Goal: Task Accomplishment & Management: Complete application form

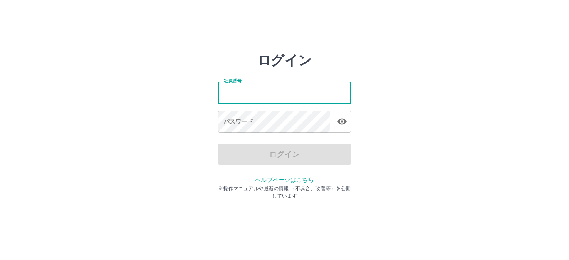
click at [255, 97] on input "社員番号" at bounding box center [284, 93] width 133 height 22
type input "*******"
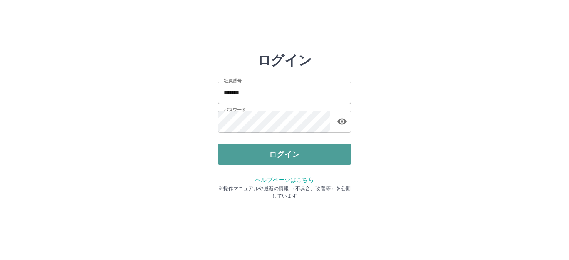
click at [299, 147] on button "ログイン" at bounding box center [284, 154] width 133 height 21
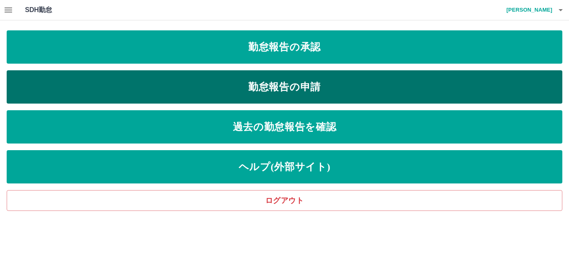
click at [296, 90] on link "勤怠報告の申請" at bounding box center [285, 86] width 556 height 33
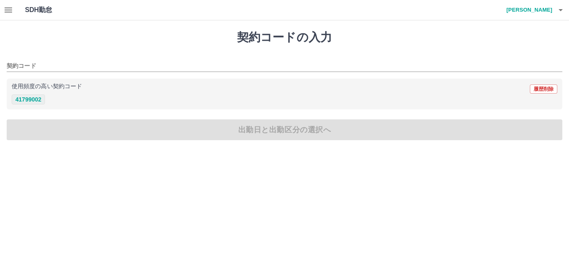
click at [27, 102] on button "41799002" at bounding box center [28, 100] width 33 height 10
type input "********"
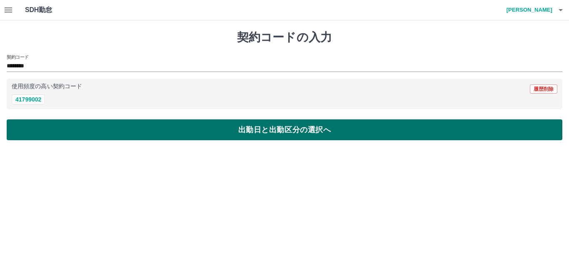
click at [69, 122] on button "出勤日と出勤区分の選択へ" at bounding box center [285, 130] width 556 height 21
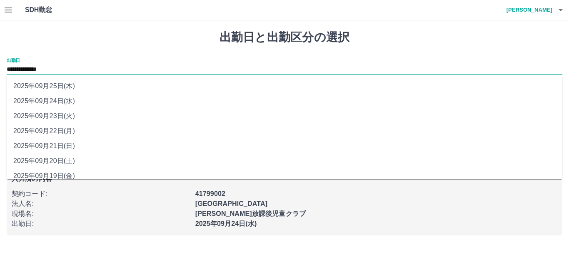
click at [64, 67] on input "**********" at bounding box center [285, 70] width 556 height 10
click at [60, 112] on li "2025年09月23日(火)" at bounding box center [285, 116] width 556 height 15
type input "**********"
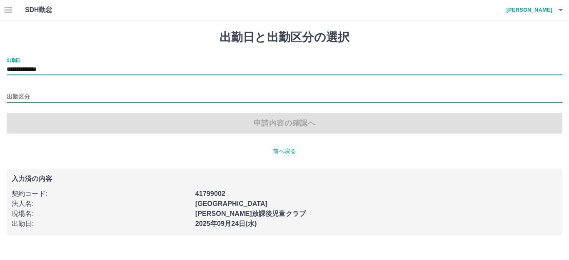
click at [32, 101] on input "出勤区分" at bounding box center [285, 97] width 556 height 10
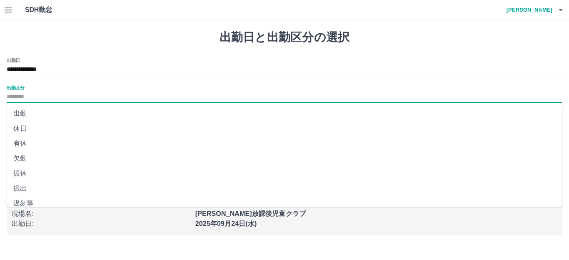
click at [22, 128] on li "休日" at bounding box center [285, 128] width 556 height 15
type input "**"
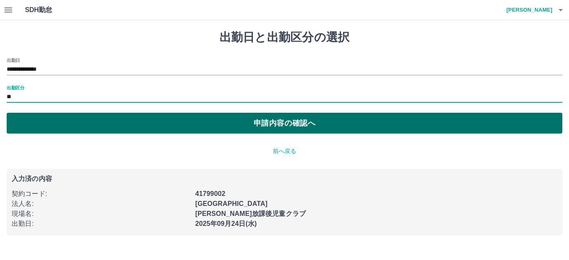
click at [83, 133] on button "申請内容の確認へ" at bounding box center [285, 123] width 556 height 21
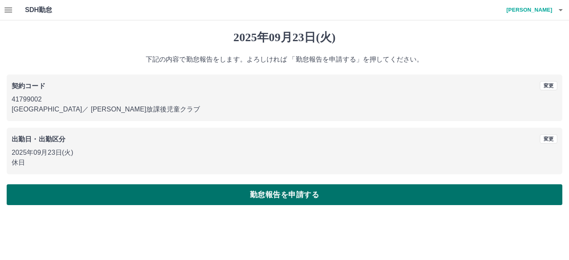
click at [91, 191] on button "勤怠報告を申請する" at bounding box center [285, 195] width 556 height 21
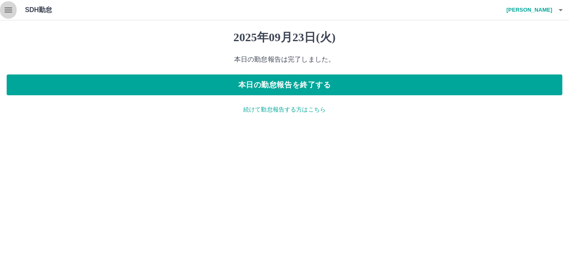
click at [9, 12] on icon "button" at bounding box center [8, 9] width 7 height 5
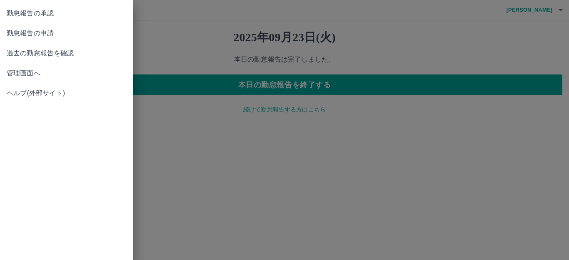
click at [12, 33] on span "勤怠報告の申請" at bounding box center [67, 33] width 120 height 10
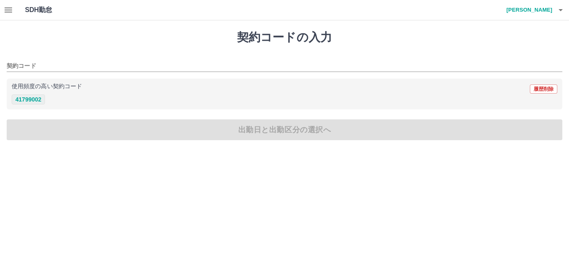
click at [36, 99] on button "41799002" at bounding box center [28, 100] width 33 height 10
type input "********"
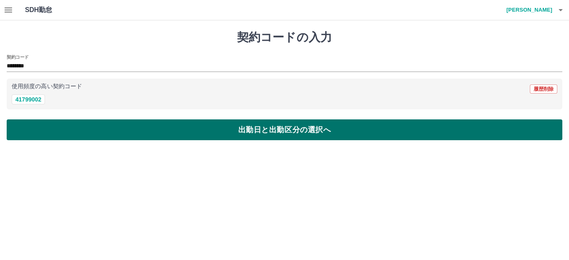
click at [43, 130] on button "出勤日と出勤区分の選択へ" at bounding box center [285, 130] width 556 height 21
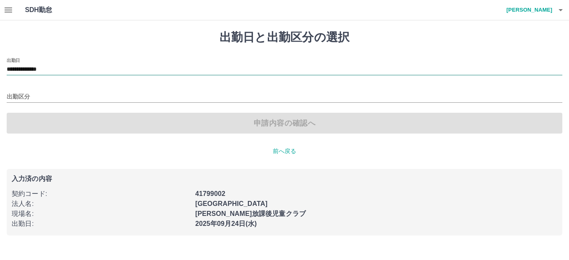
click at [61, 72] on input "**********" at bounding box center [285, 70] width 556 height 10
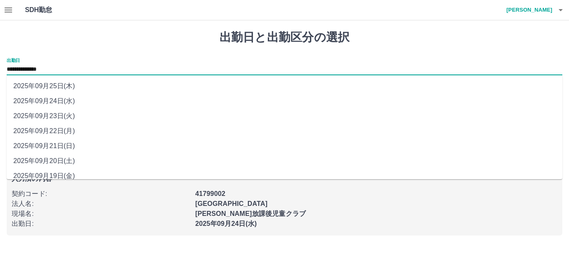
click at [67, 90] on li "2025年09月25日(木)" at bounding box center [285, 86] width 556 height 15
type input "**********"
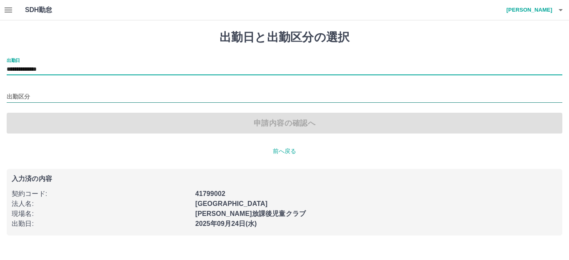
click at [30, 96] on input "出勤区分" at bounding box center [285, 97] width 556 height 10
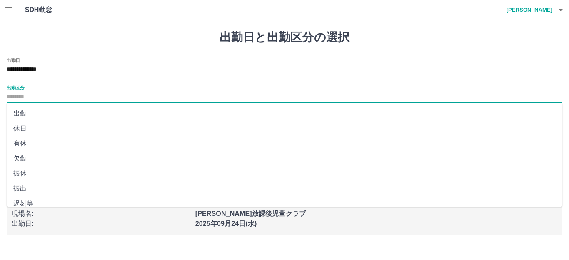
click at [25, 115] on li "出勤" at bounding box center [285, 113] width 556 height 15
type input "**"
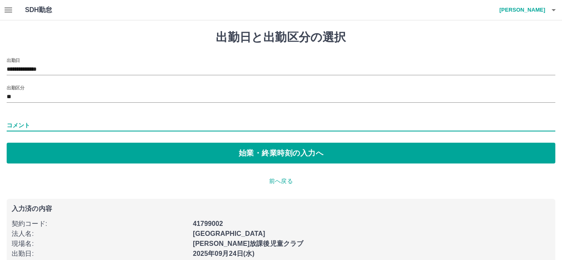
click at [31, 125] on input "コメント" at bounding box center [281, 126] width 549 height 12
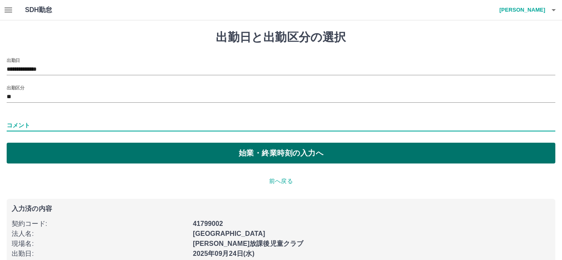
click at [18, 148] on button "始業・終業時刻の入力へ" at bounding box center [281, 153] width 549 height 21
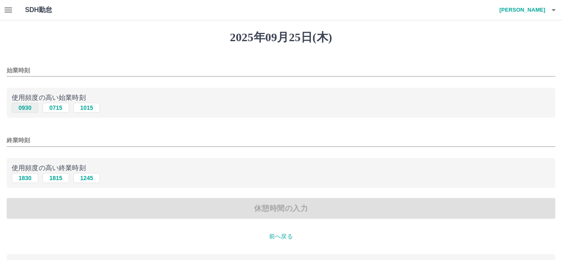
click at [28, 109] on button "0930" at bounding box center [25, 108] width 27 height 10
type input "****"
click at [31, 178] on button "1830" at bounding box center [25, 178] width 27 height 10
type input "****"
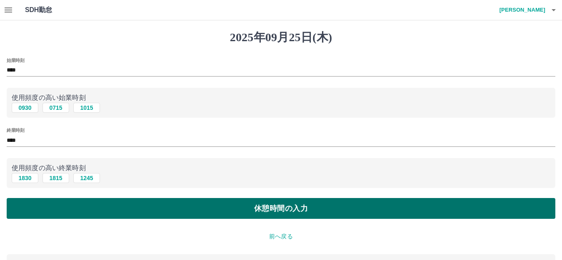
click at [50, 202] on button "休憩時間の入力" at bounding box center [281, 208] width 549 height 21
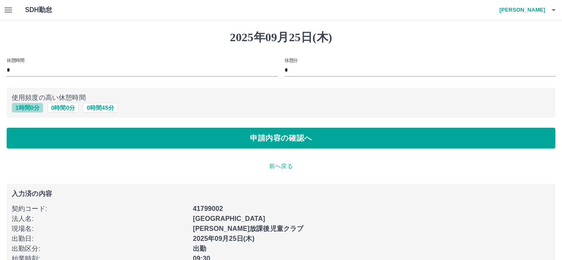
click at [39, 110] on button "1 時間 0 分" at bounding box center [28, 108] width 32 height 10
type input "*"
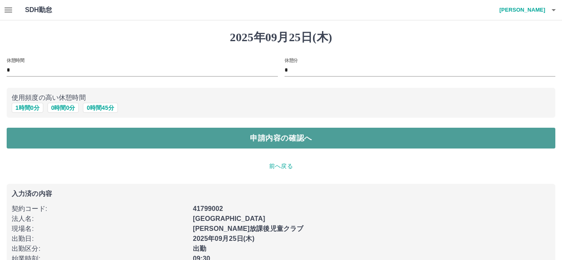
click at [54, 145] on button "申請内容の確認へ" at bounding box center [281, 138] width 549 height 21
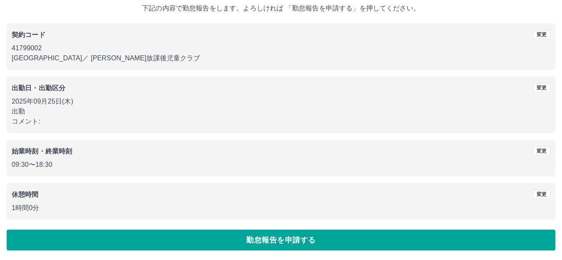
scroll to position [52, 0]
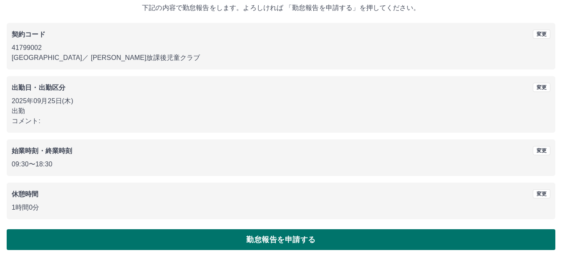
click at [112, 230] on button "勤怠報告を申請する" at bounding box center [281, 240] width 549 height 21
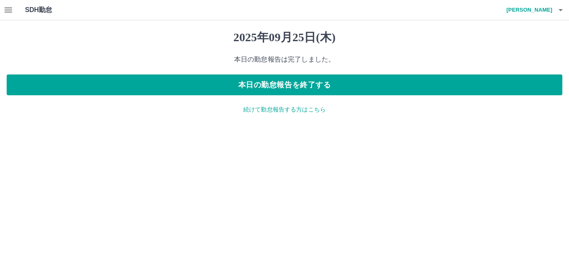
click at [7, 13] on icon "button" at bounding box center [8, 10] width 10 height 10
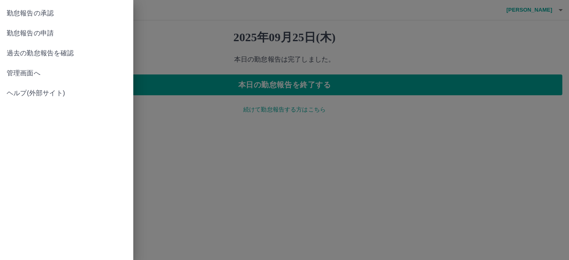
click at [20, 19] on link "勤怠報告の承認" at bounding box center [66, 13] width 133 height 20
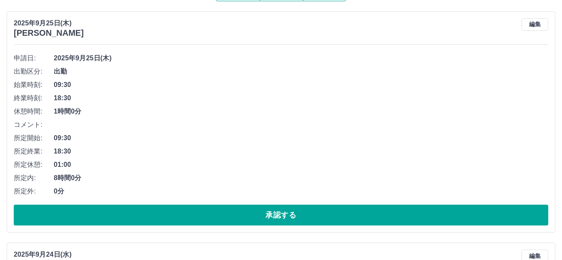
scroll to position [83, 0]
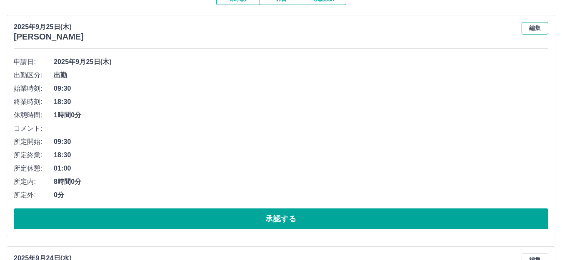
click at [537, 31] on button "編集" at bounding box center [535, 28] width 27 height 12
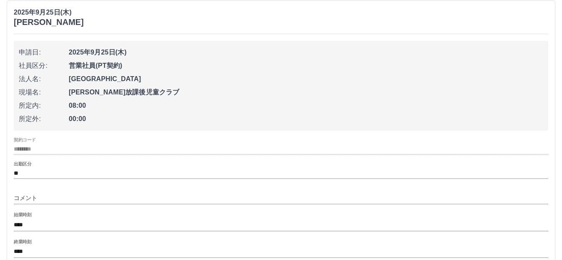
scroll to position [167, 0]
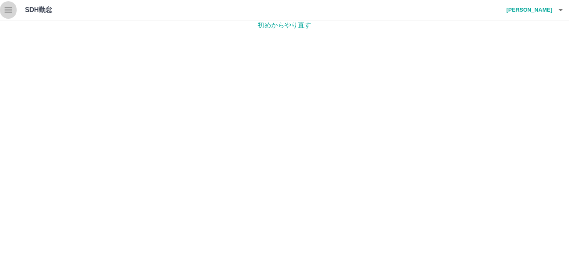
click at [9, 17] on button "button" at bounding box center [8, 10] width 17 height 20
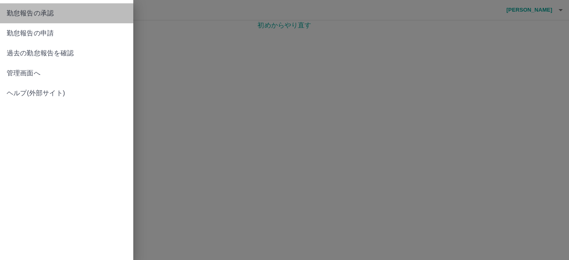
click at [27, 16] on span "勤怠報告の承認" at bounding box center [67, 13] width 120 height 10
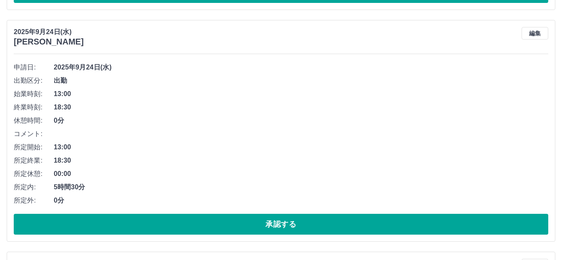
scroll to position [250, 0]
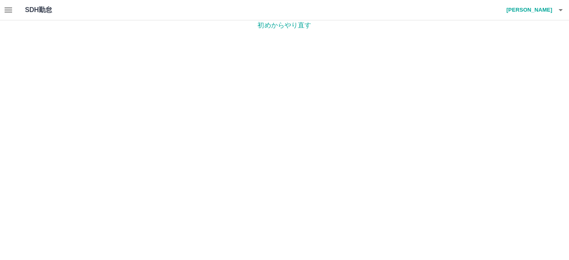
click at [12, 9] on icon "button" at bounding box center [8, 10] width 10 height 10
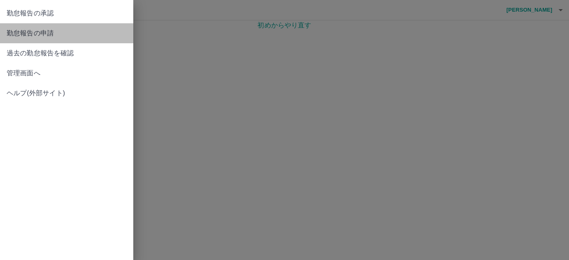
click at [21, 36] on span "勤怠報告の申請" at bounding box center [67, 33] width 120 height 10
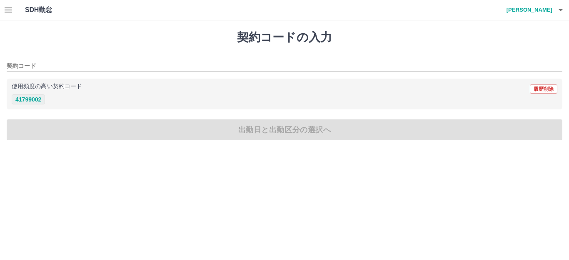
click at [37, 100] on button "41799002" at bounding box center [28, 100] width 33 height 10
type input "********"
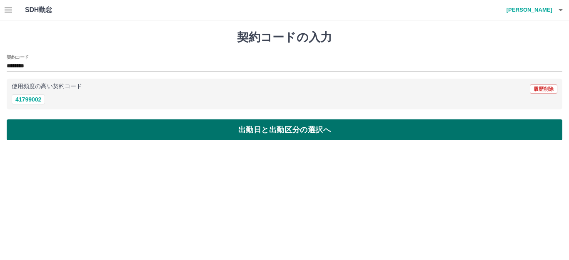
click at [36, 131] on button "出勤日と出勤区分の選択へ" at bounding box center [285, 130] width 556 height 21
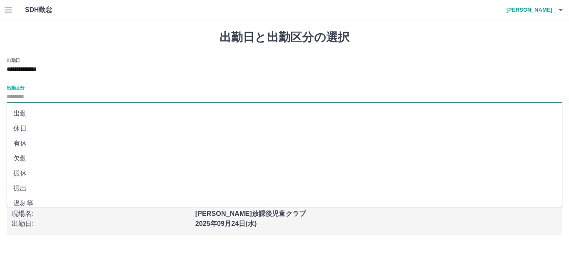
click at [64, 100] on input "出勤区分" at bounding box center [285, 97] width 556 height 10
click at [29, 112] on li "出勤" at bounding box center [285, 113] width 556 height 15
type input "**"
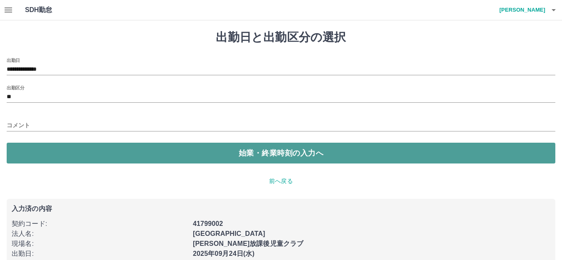
click at [52, 157] on button "始業・終業時刻の入力へ" at bounding box center [281, 153] width 549 height 21
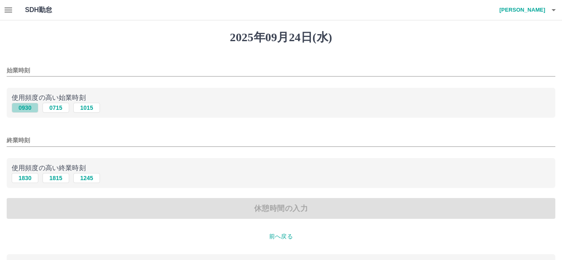
click at [22, 109] on button "0930" at bounding box center [25, 108] width 27 height 10
type input "****"
click at [27, 175] on button "1830" at bounding box center [25, 178] width 27 height 10
type input "****"
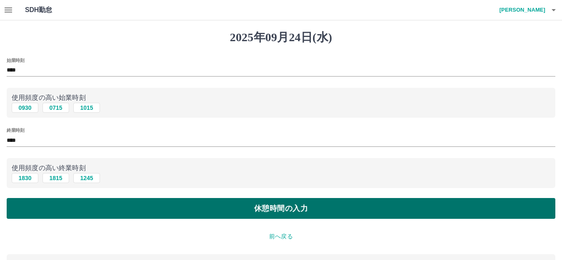
click at [50, 207] on button "休憩時間の入力" at bounding box center [281, 208] width 549 height 21
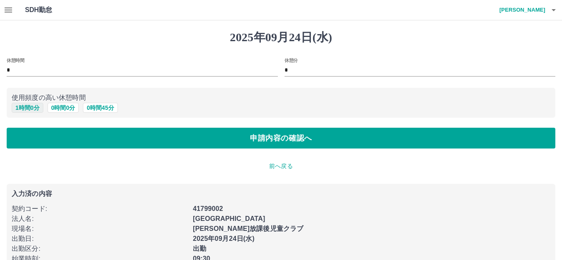
click at [24, 107] on button "1 時間 0 分" at bounding box center [28, 108] width 32 height 10
type input "*"
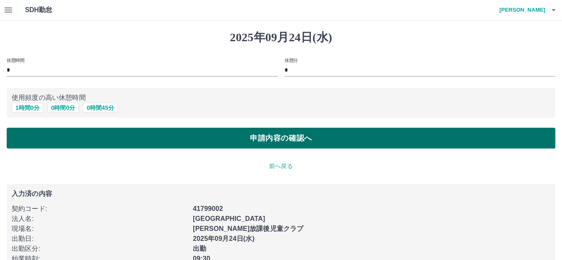
click at [63, 137] on button "申請内容の確認へ" at bounding box center [281, 138] width 549 height 21
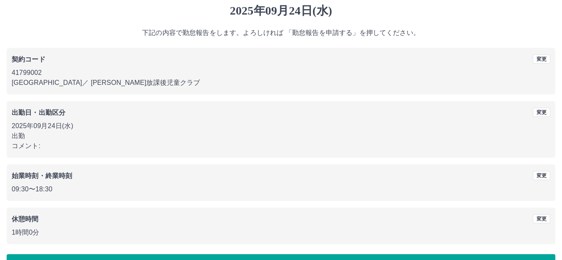
scroll to position [52, 0]
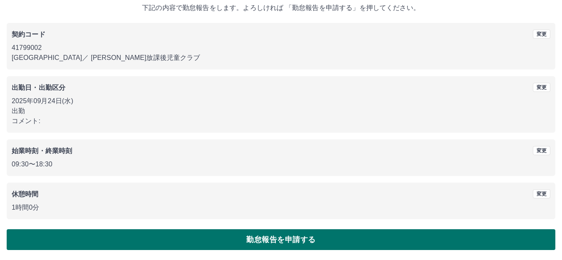
click at [285, 240] on button "勤怠報告を申請する" at bounding box center [281, 240] width 549 height 21
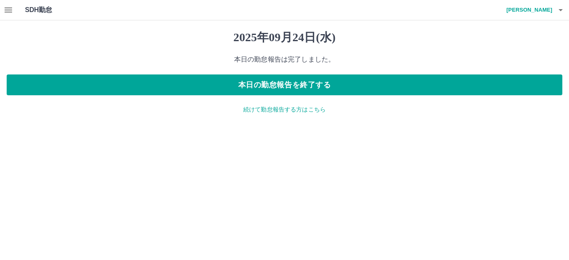
click at [6, 10] on icon "button" at bounding box center [8, 9] width 7 height 5
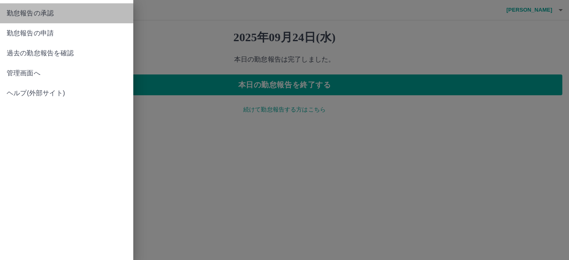
click at [29, 19] on link "勤怠報告の承認" at bounding box center [66, 13] width 133 height 20
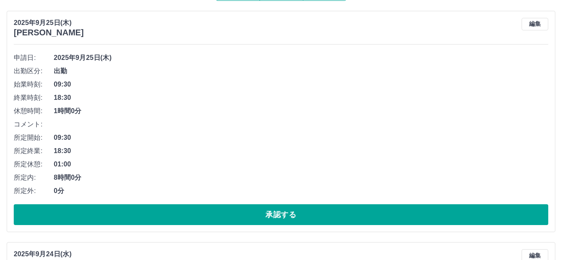
scroll to position [83, 0]
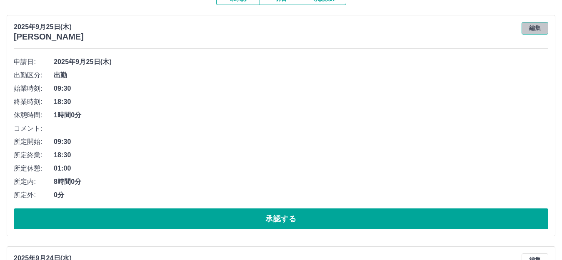
click at [531, 28] on button "編集" at bounding box center [535, 28] width 27 height 12
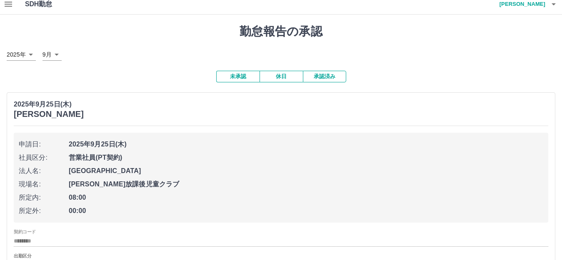
scroll to position [0, 0]
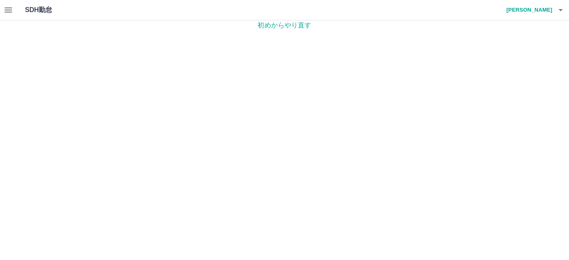
click at [8, 11] on icon "button" at bounding box center [8, 10] width 10 height 10
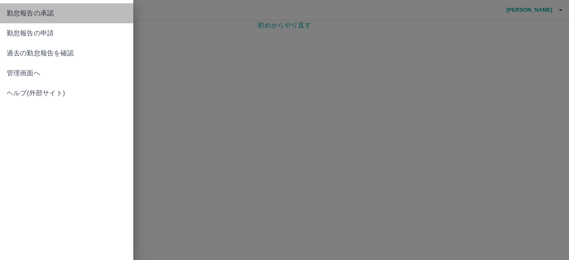
click at [22, 17] on span "勤怠報告の承認" at bounding box center [67, 13] width 120 height 10
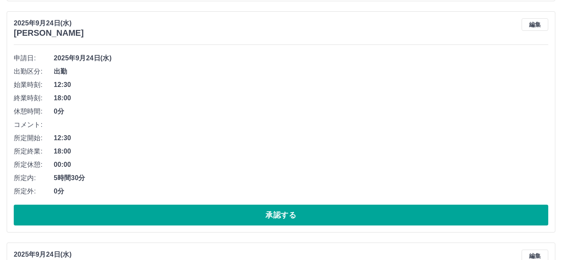
scroll to position [333, 0]
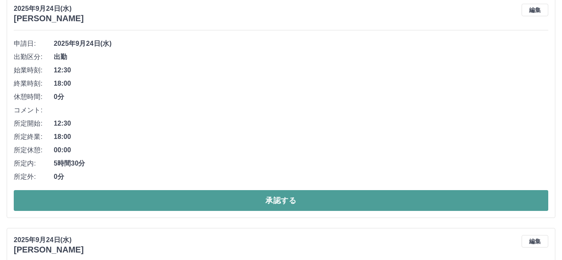
click at [222, 200] on button "承認する" at bounding box center [281, 200] width 535 height 21
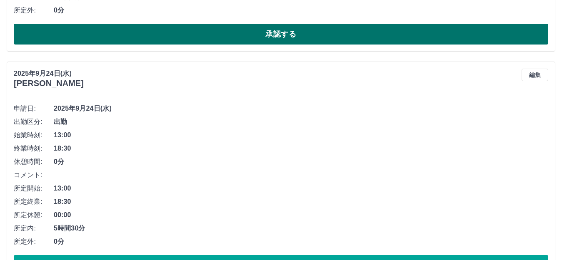
scroll to position [352, 0]
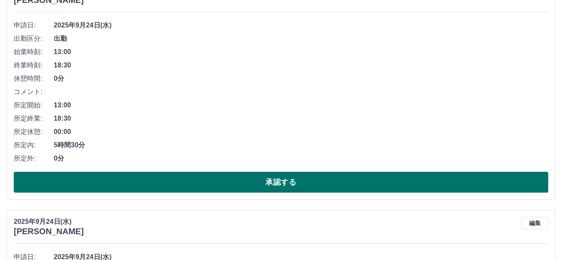
click at [157, 182] on button "承認する" at bounding box center [281, 182] width 535 height 21
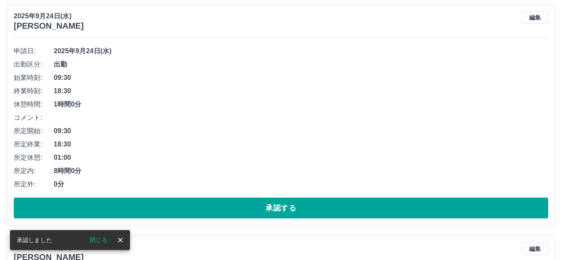
scroll to position [333, 0]
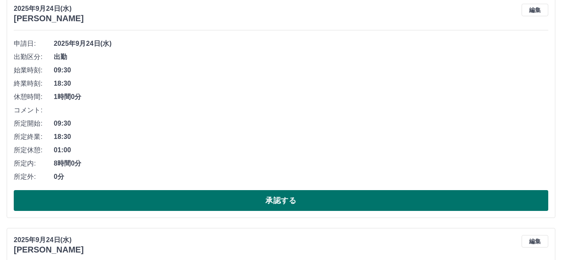
click at [192, 193] on button "承認する" at bounding box center [281, 200] width 535 height 21
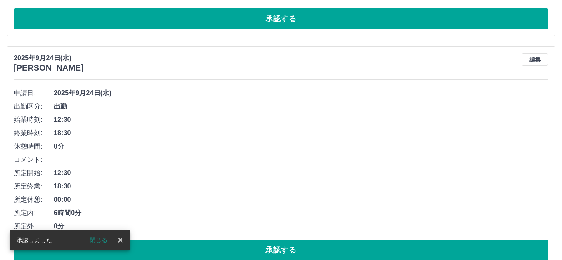
scroll to position [352, 0]
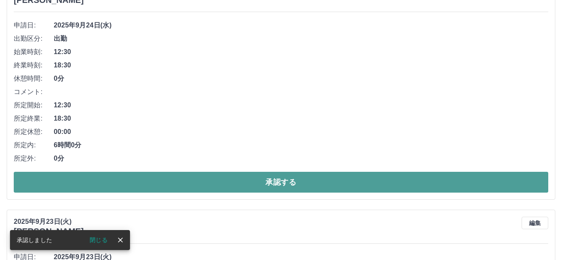
click at [137, 186] on button "承認する" at bounding box center [281, 182] width 535 height 21
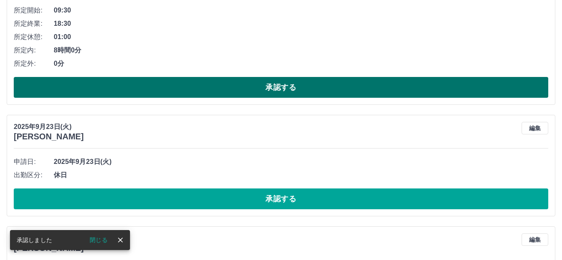
scroll to position [245, 0]
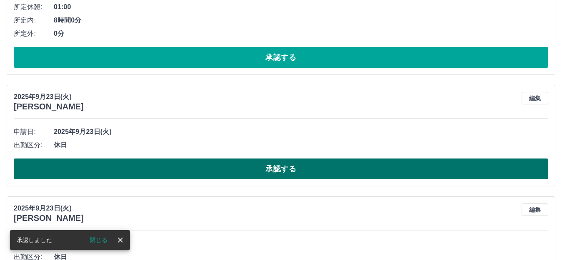
click at [165, 168] on button "承認する" at bounding box center [281, 169] width 535 height 21
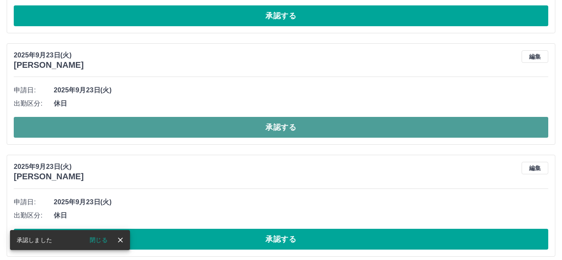
click at [162, 134] on button "承認する" at bounding box center [281, 127] width 535 height 21
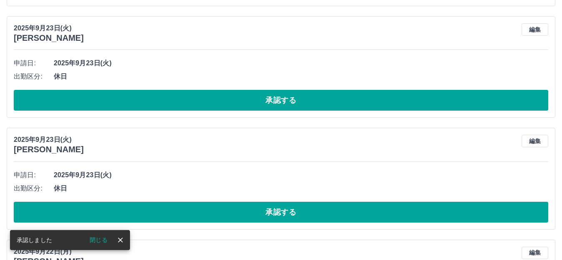
scroll to position [328, 0]
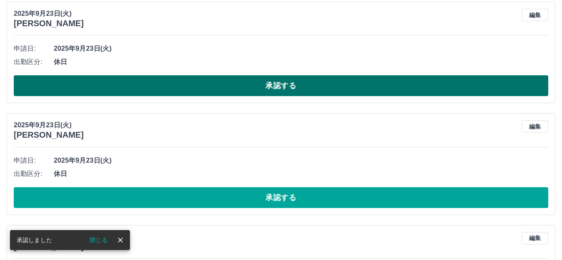
click at [175, 88] on button "承認する" at bounding box center [281, 85] width 535 height 21
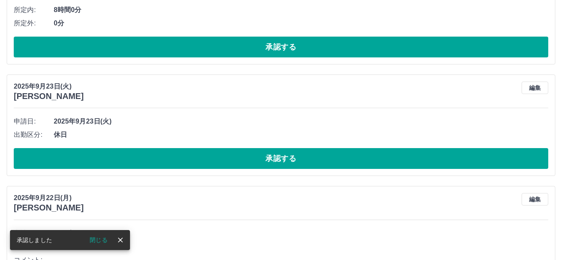
scroll to position [258, 0]
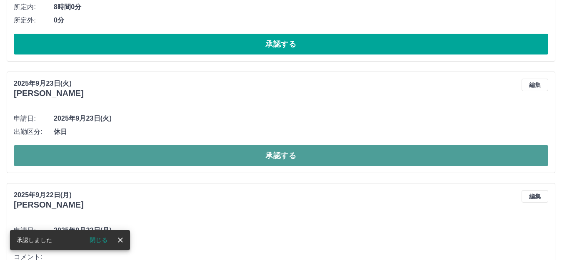
click at [155, 159] on button "承認する" at bounding box center [281, 155] width 535 height 21
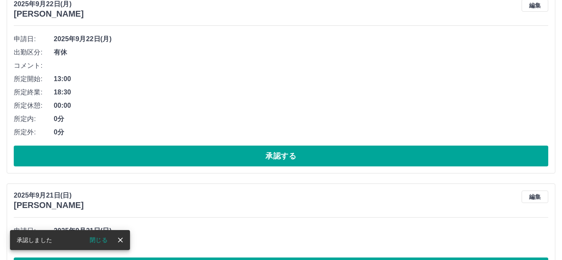
scroll to position [342, 0]
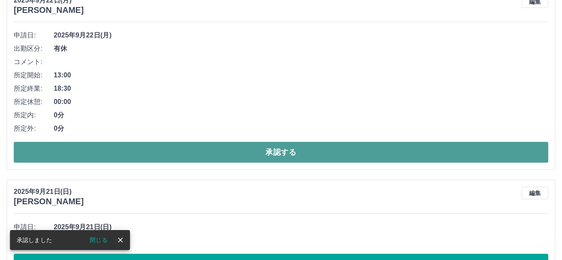
click at [73, 145] on button "承認する" at bounding box center [281, 152] width 535 height 21
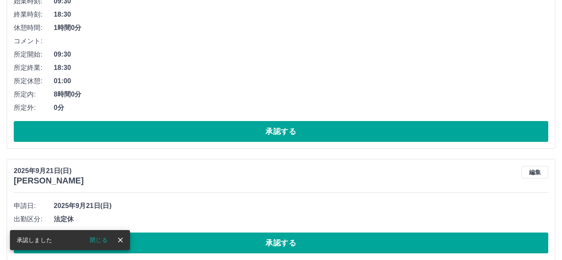
scroll to position [182, 0]
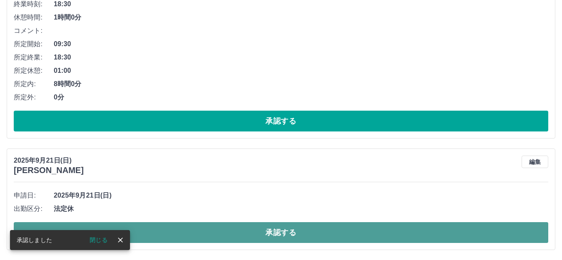
click at [177, 237] on button "承認する" at bounding box center [281, 232] width 535 height 21
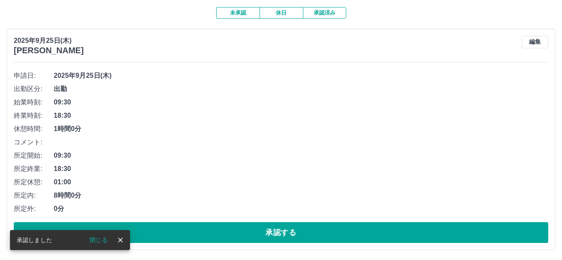
scroll to position [70, 0]
click at [309, 12] on button "承認済み" at bounding box center [324, 13] width 43 height 12
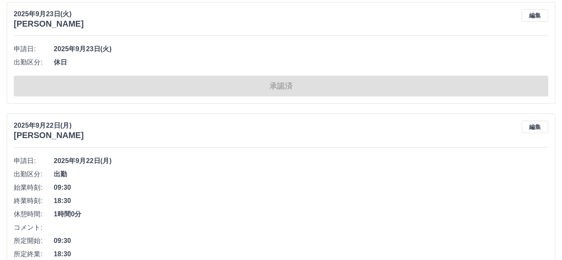
scroll to position [1213, 0]
